Goal: Task Accomplishment & Management: Manage account settings

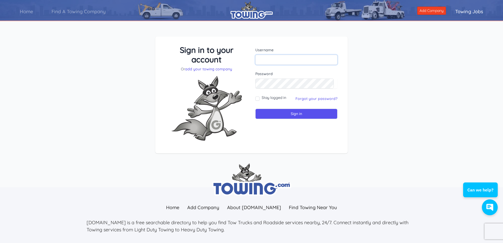
type input "oscar@aftowing.com"
click at [259, 99] on input "Stay logged in" at bounding box center [257, 98] width 4 height 4
checkbox input "true"
click at [268, 113] on input "Sign in" at bounding box center [296, 114] width 82 height 10
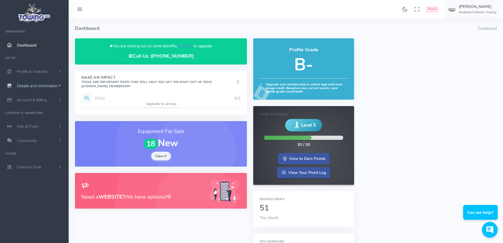
click at [38, 85] on span "Details and Information" at bounding box center [37, 85] width 41 height 5
click at [39, 118] on link "Company Information" at bounding box center [40, 117] width 55 height 11
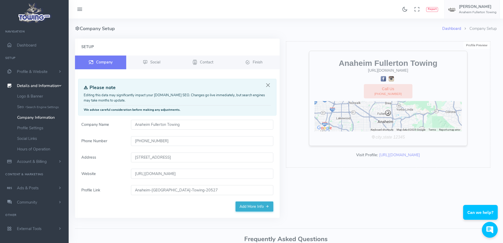
scroll to position [26, 0]
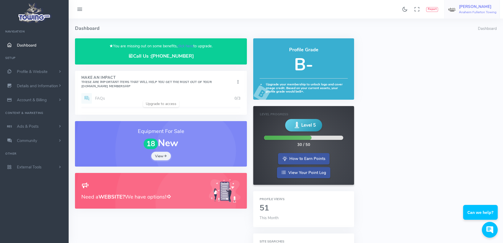
click at [458, 11] on link "Oscar Chavira Anaheim Fullerton Towing" at bounding box center [471, 9] width 55 height 18
click at [467, 33] on span "Account Settings" at bounding box center [475, 31] width 29 height 5
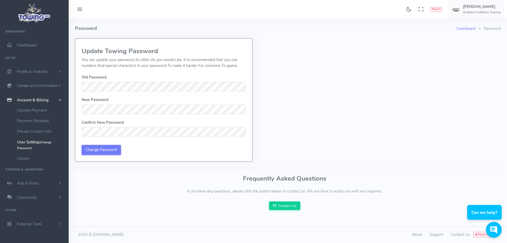
click at [27, 18] on img at bounding box center [35, 13] width 36 height 22
